Goal: Share content

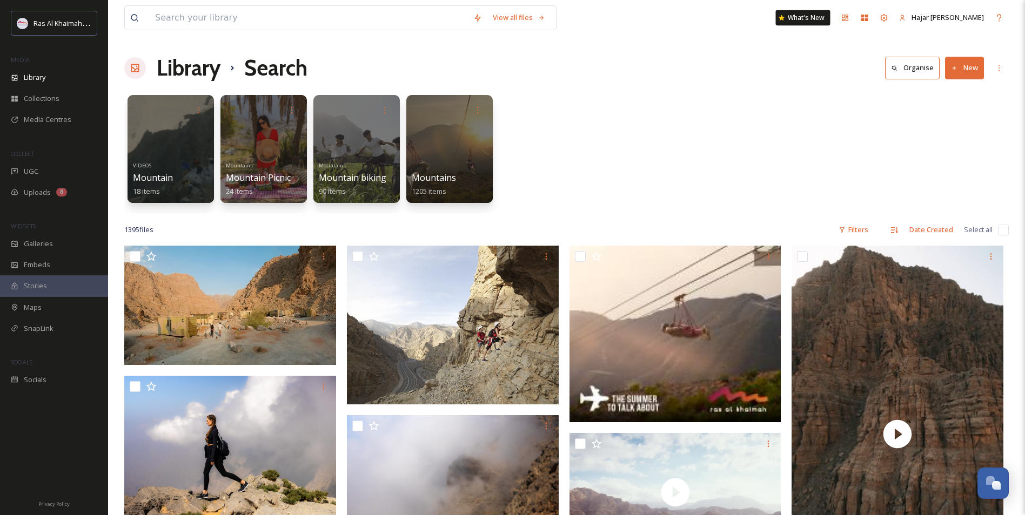
click at [827, 22] on div "What's New" at bounding box center [803, 17] width 55 height 15
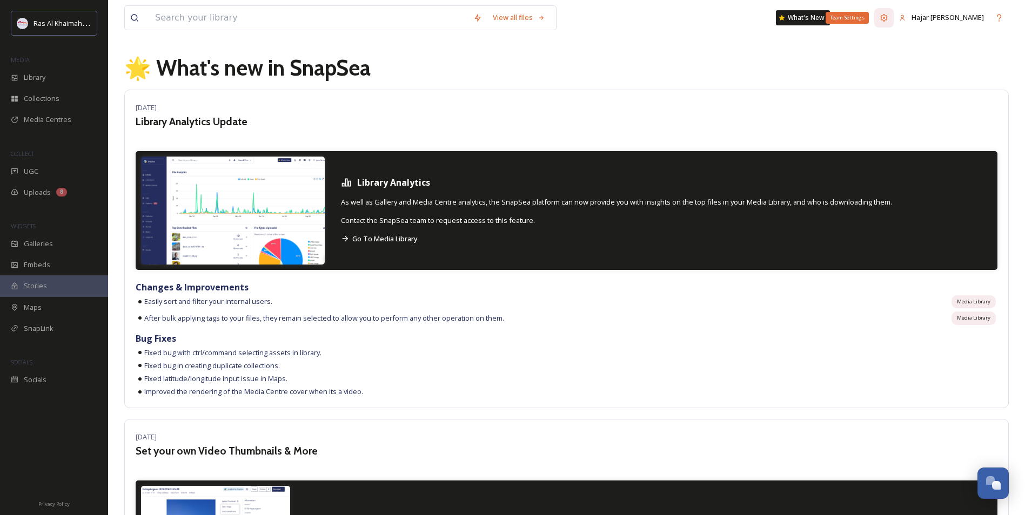
click at [887, 18] on icon at bounding box center [883, 17] width 7 height 7
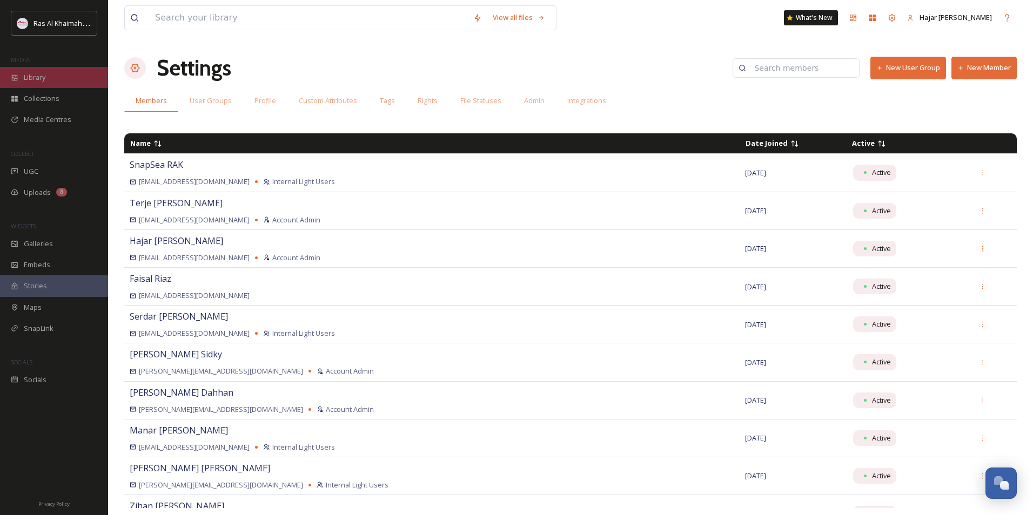
click at [38, 82] on span "Library" at bounding box center [35, 77] width 22 height 10
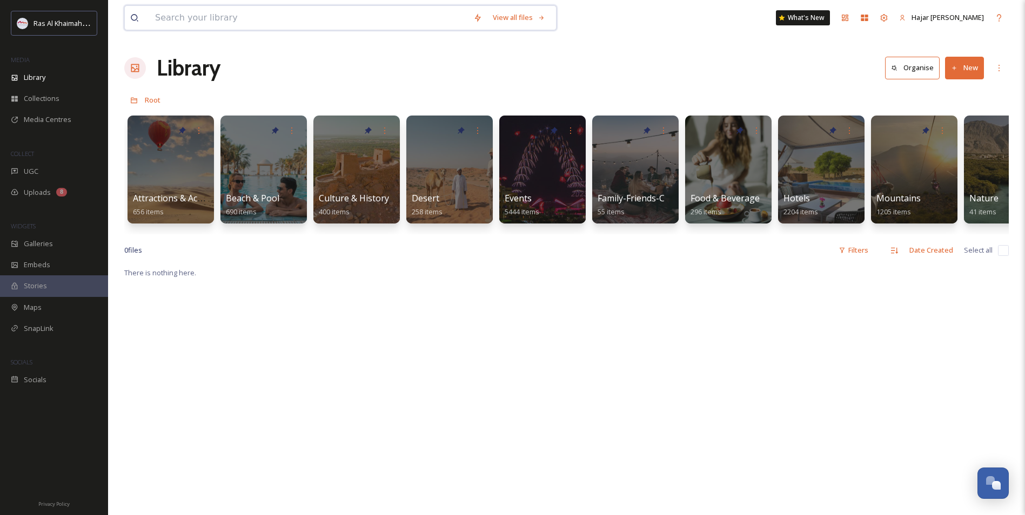
click at [200, 21] on input at bounding box center [309, 18] width 318 height 24
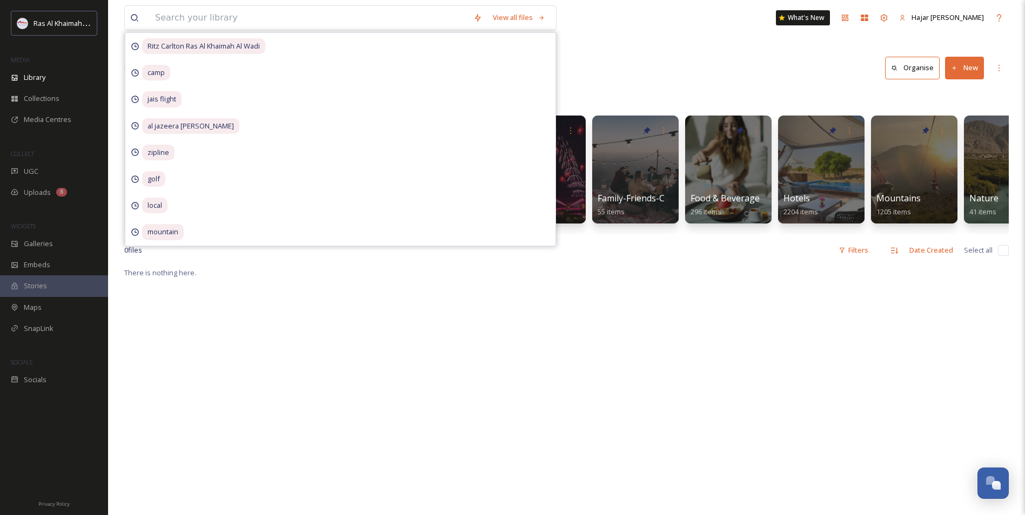
click at [366, 388] on div "There is nothing here." at bounding box center [566, 523] width 884 height 515
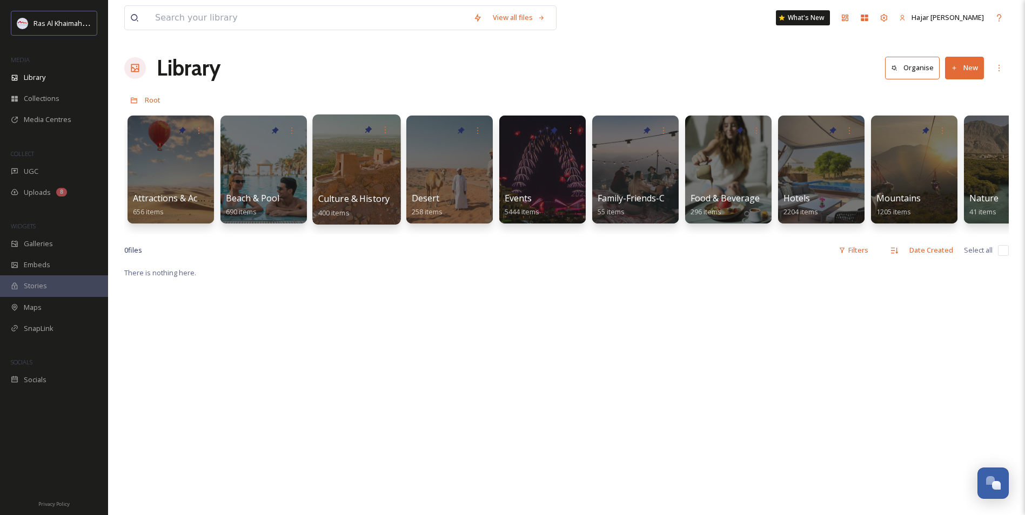
click at [365, 189] on div at bounding box center [356, 169] width 88 height 110
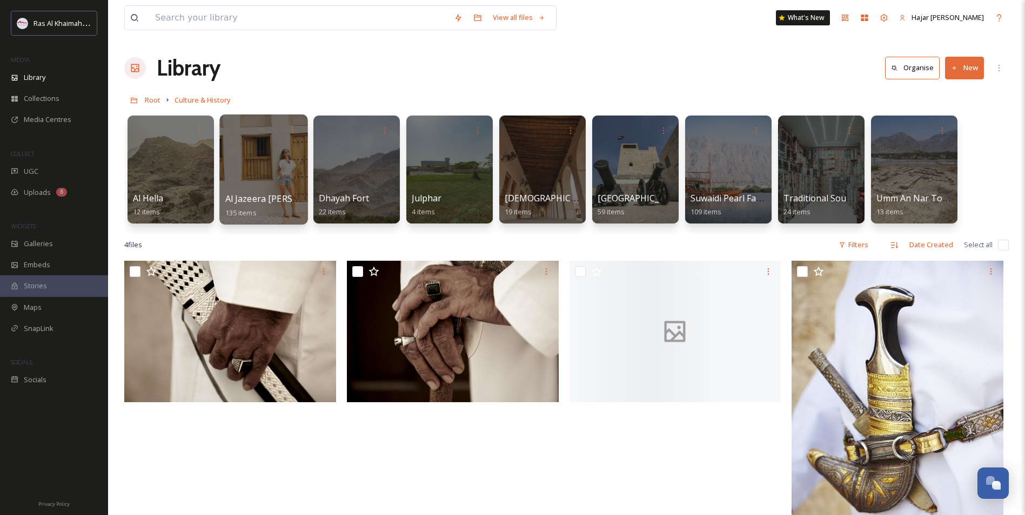
click at [278, 205] on span "Al Jazeera [PERSON_NAME]" at bounding box center [281, 199] width 113 height 12
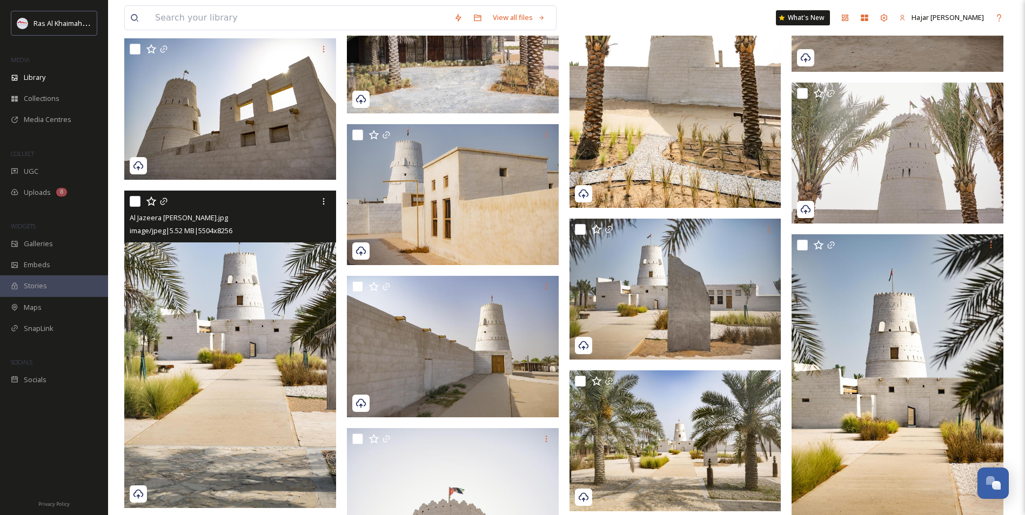
scroll to position [2052, 0]
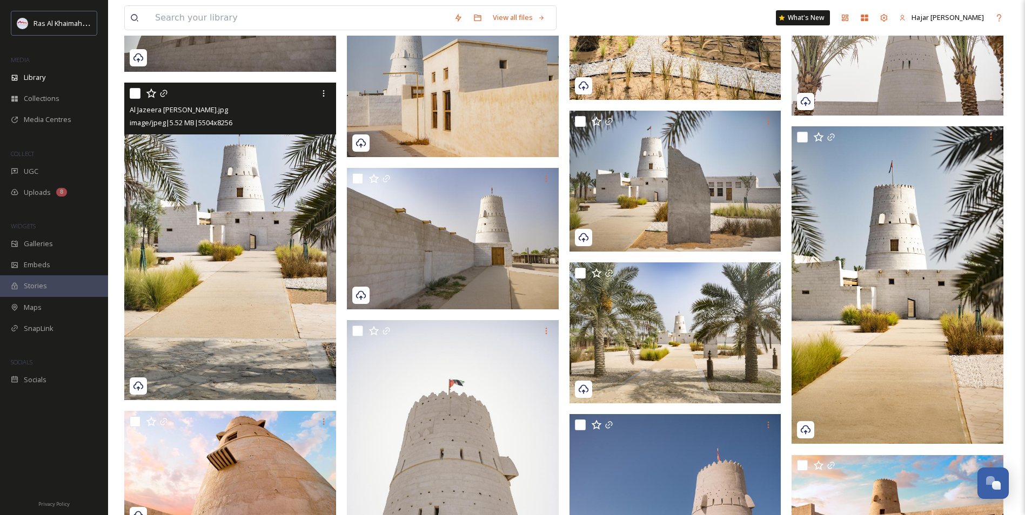
click at [225, 299] on img at bounding box center [230, 242] width 212 height 318
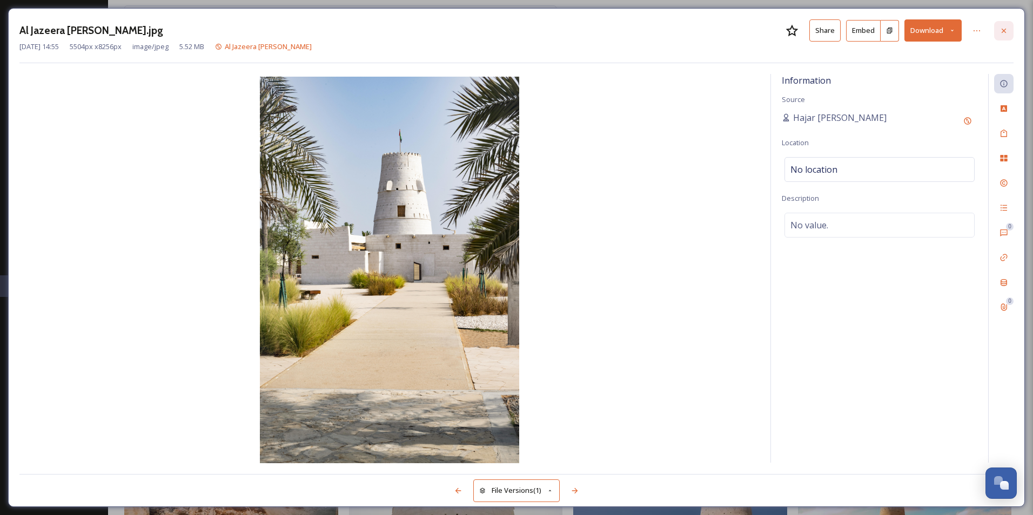
click at [1002, 27] on icon at bounding box center [1003, 30] width 9 height 9
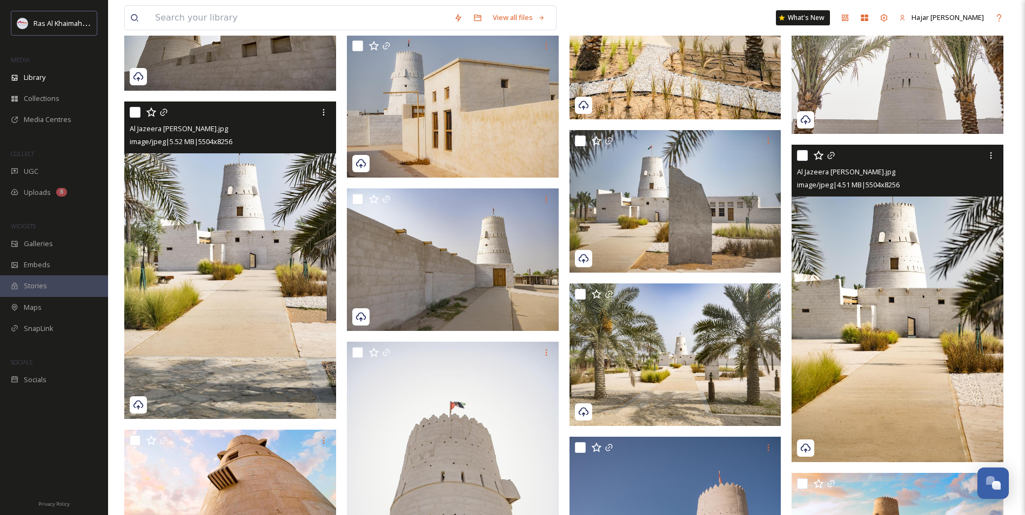
click at [878, 356] on img at bounding box center [897, 304] width 212 height 318
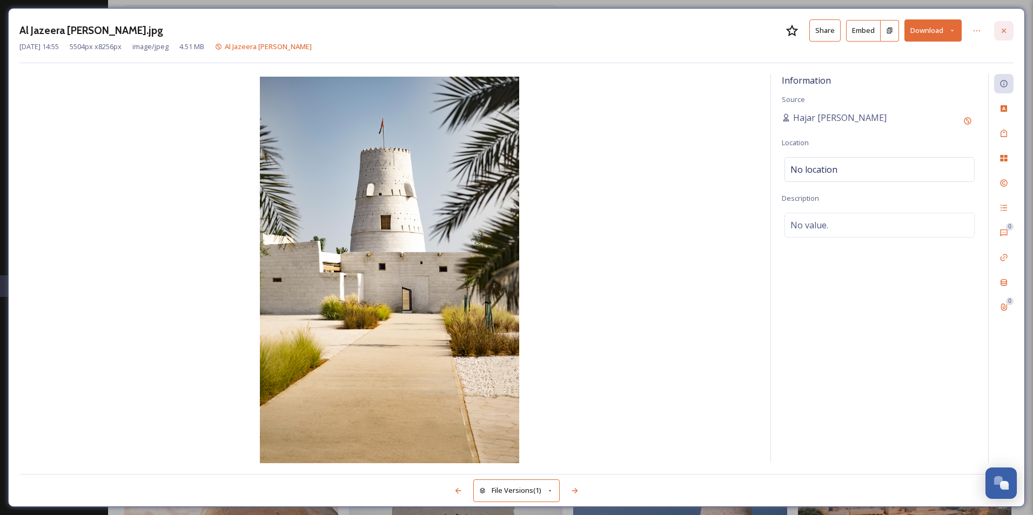
click at [1006, 31] on icon at bounding box center [1003, 30] width 9 height 9
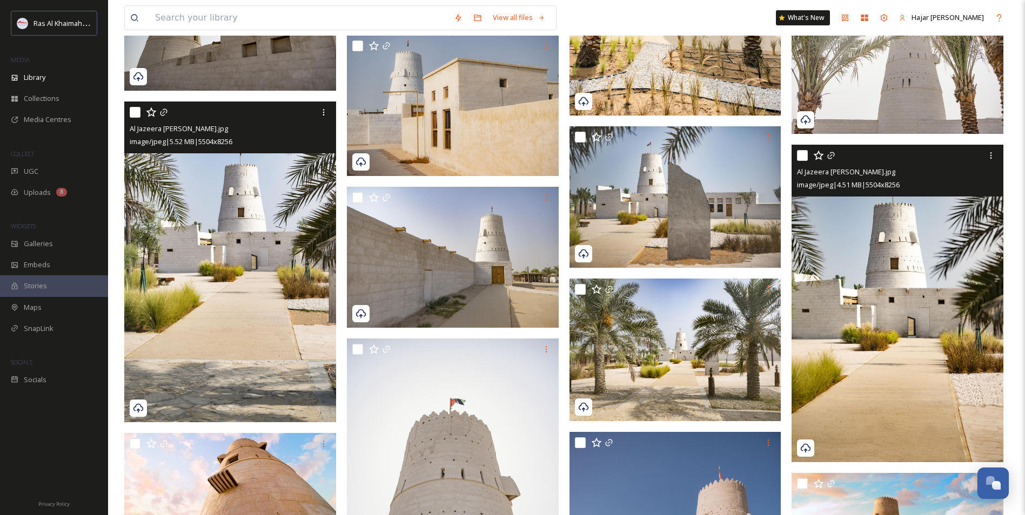
click at [273, 281] on img at bounding box center [231, 262] width 214 height 321
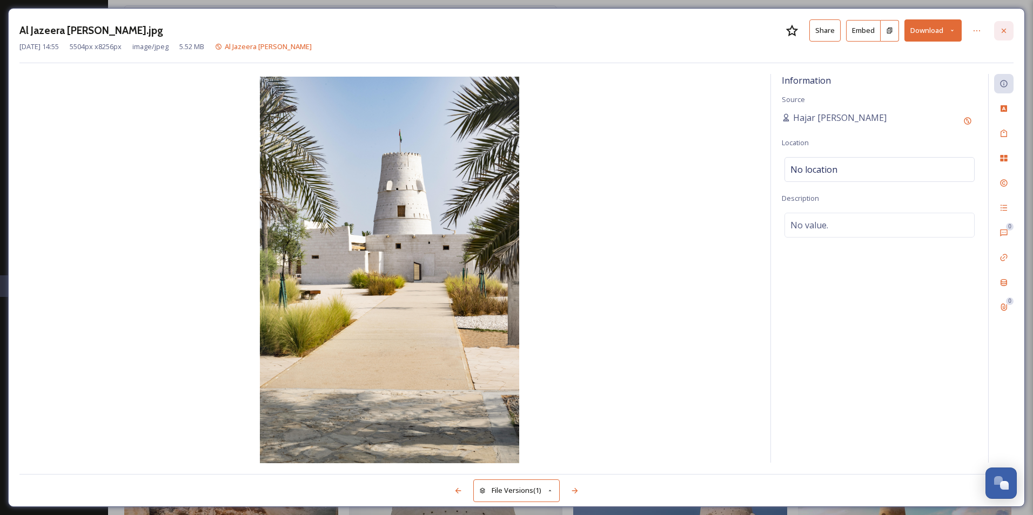
click at [1006, 32] on icon at bounding box center [1003, 30] width 9 height 9
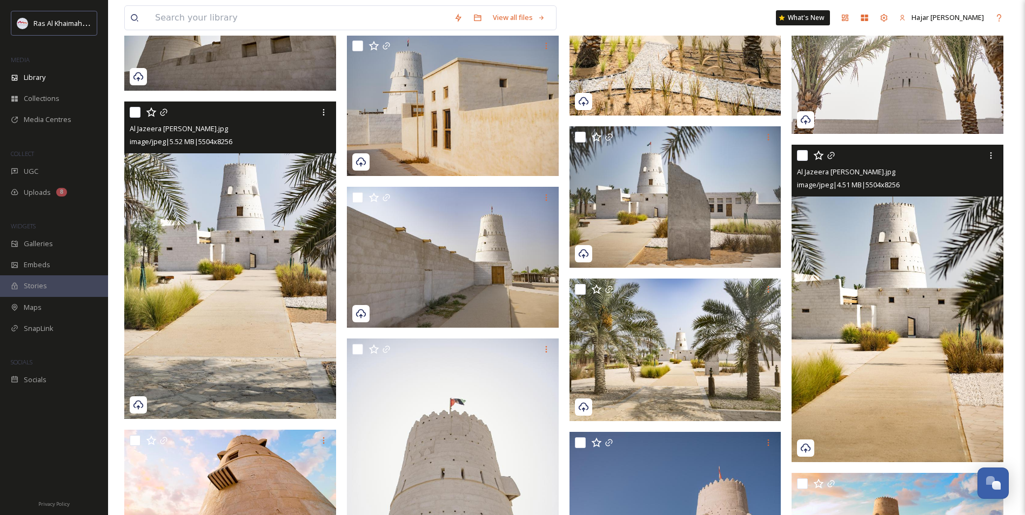
click at [886, 263] on img at bounding box center [897, 304] width 212 height 318
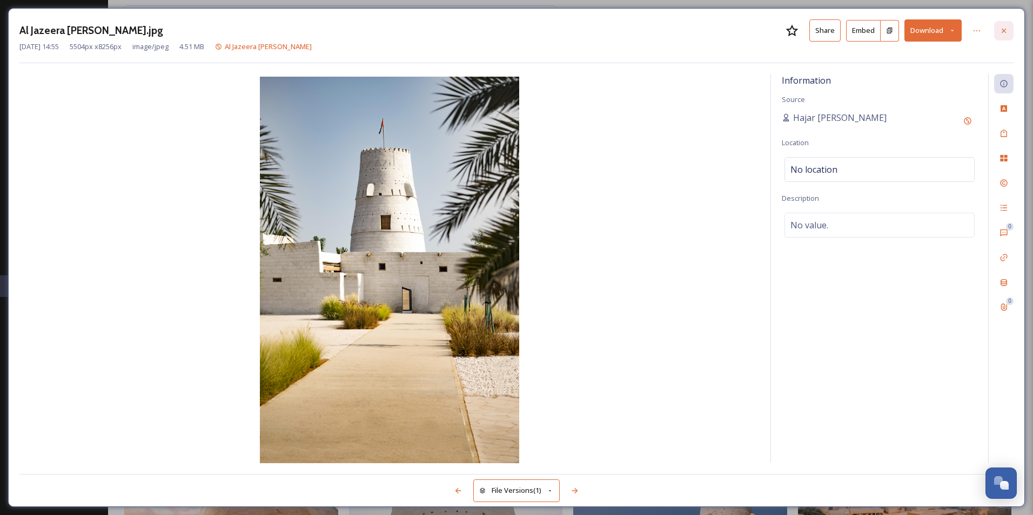
click at [996, 29] on div at bounding box center [1003, 30] width 19 height 19
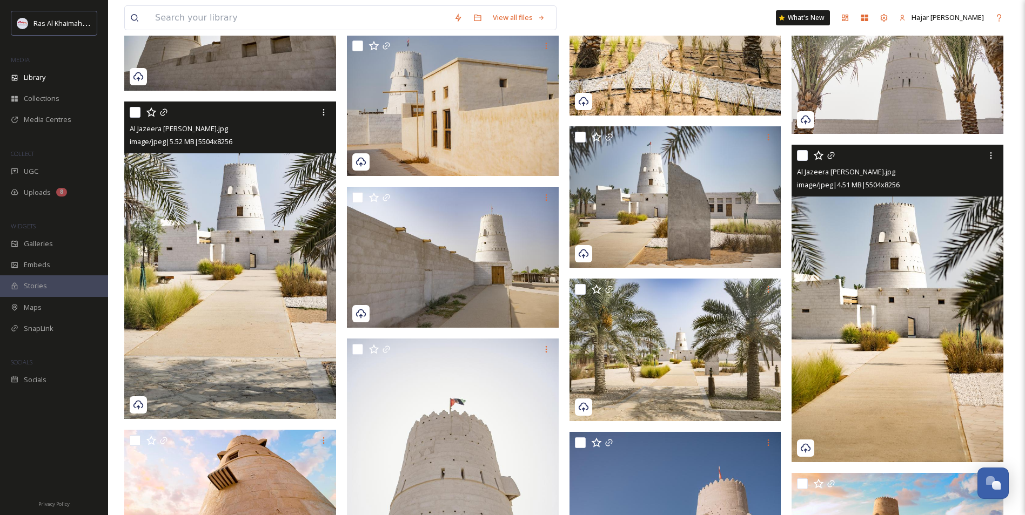
click at [236, 235] on img at bounding box center [230, 261] width 212 height 318
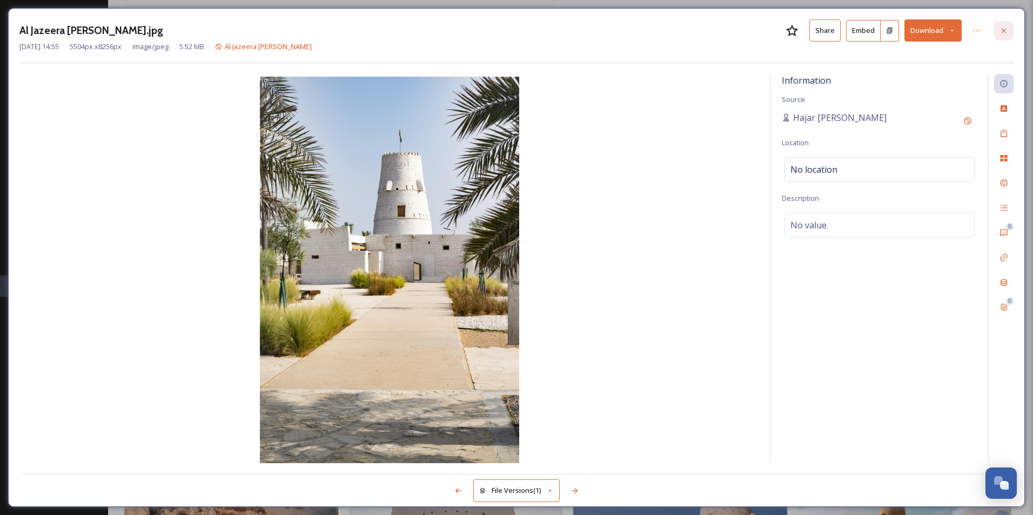
click at [1006, 31] on icon at bounding box center [1003, 30] width 9 height 9
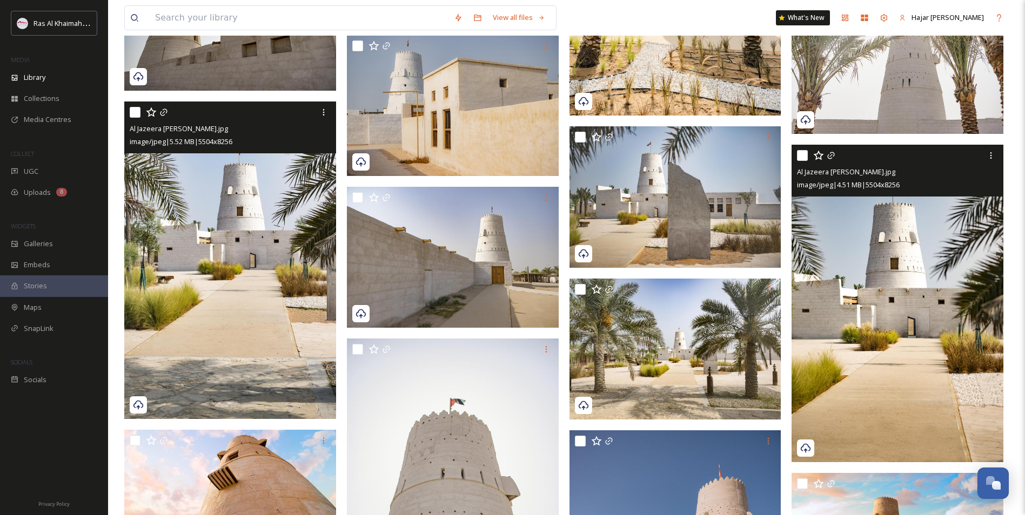
click at [870, 332] on img at bounding box center [897, 304] width 212 height 318
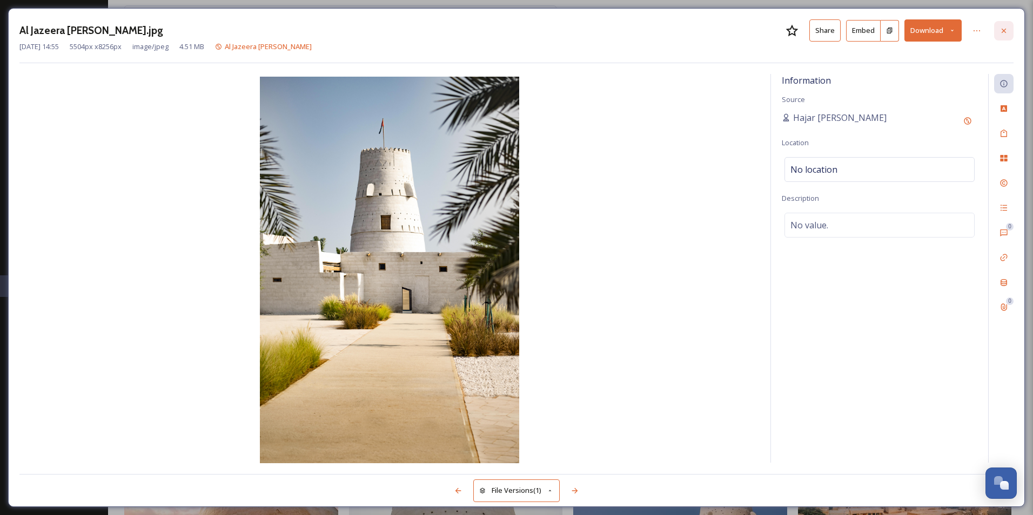
click at [1002, 26] on icon at bounding box center [1003, 30] width 9 height 9
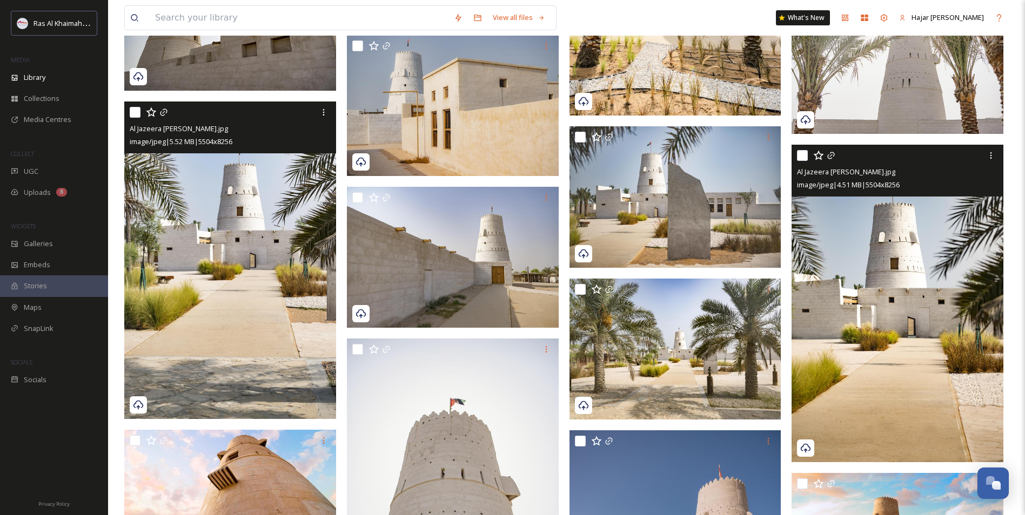
click at [257, 314] on img at bounding box center [230, 261] width 212 height 318
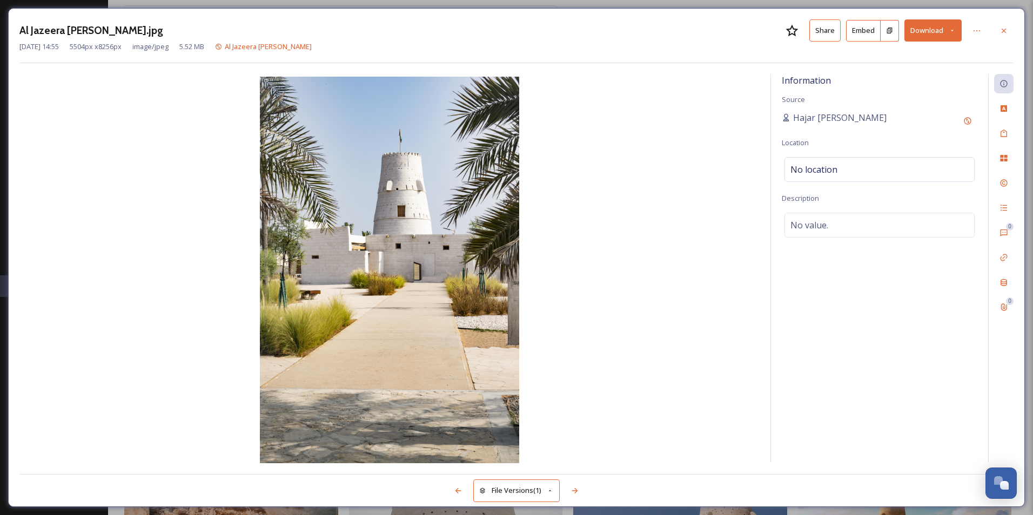
click at [832, 29] on button "Share" at bounding box center [824, 30] width 31 height 22
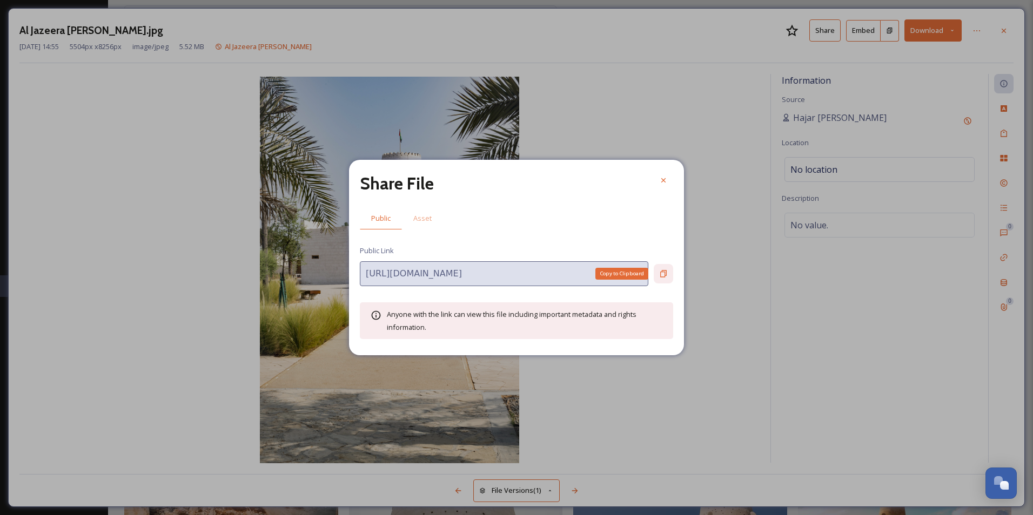
click at [664, 272] on icon at bounding box center [663, 274] width 9 height 9
click at [664, 179] on icon at bounding box center [663, 180] width 4 height 4
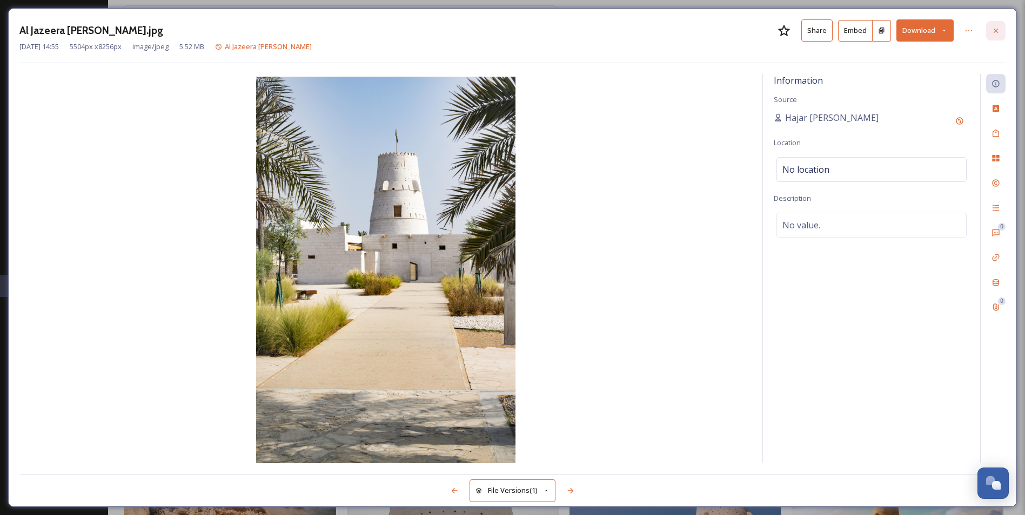
click at [1001, 29] on div at bounding box center [995, 30] width 19 height 19
